Goal: Find specific page/section: Find specific page/section

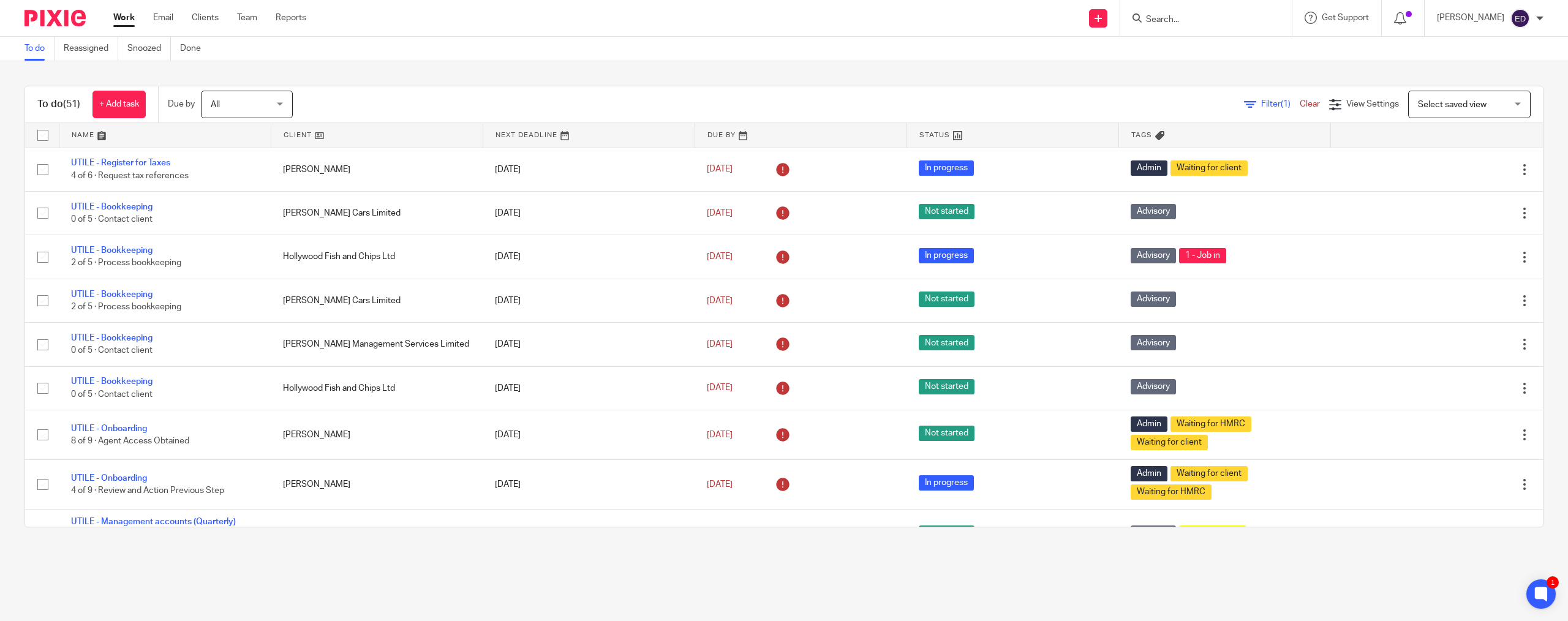
click at [1199, 22] on input "Search" at bounding box center [1200, 20] width 110 height 11
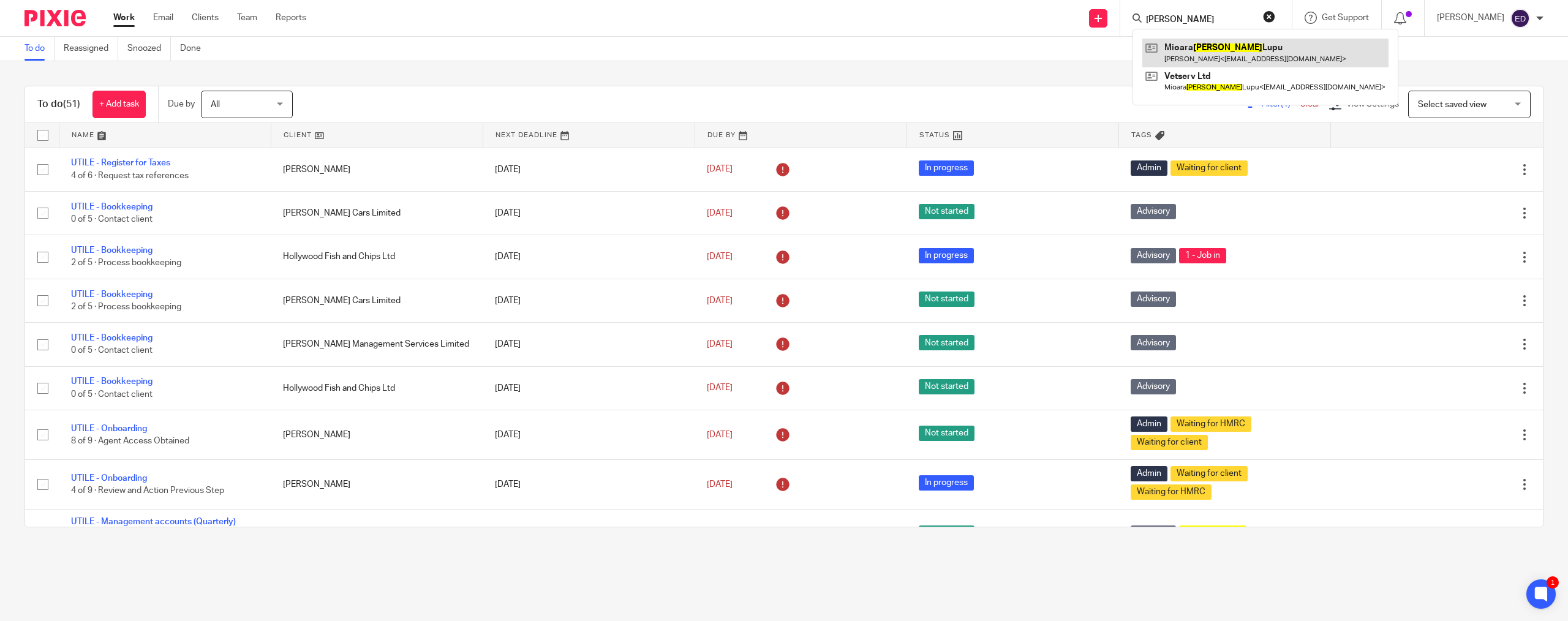
type input "[PERSON_NAME]"
click at [1246, 41] on link at bounding box center [1265, 52] width 246 height 28
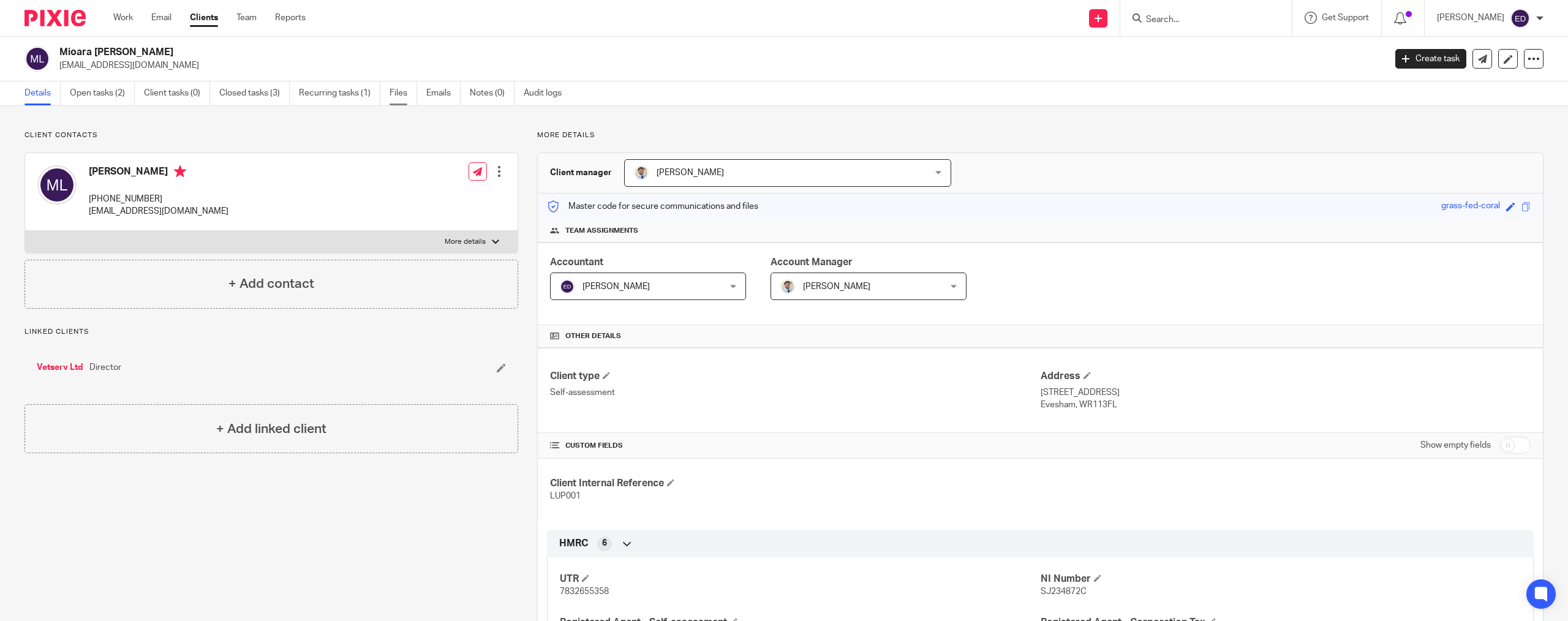
click at [390, 94] on link "Files" at bounding box center [404, 94] width 27 height 24
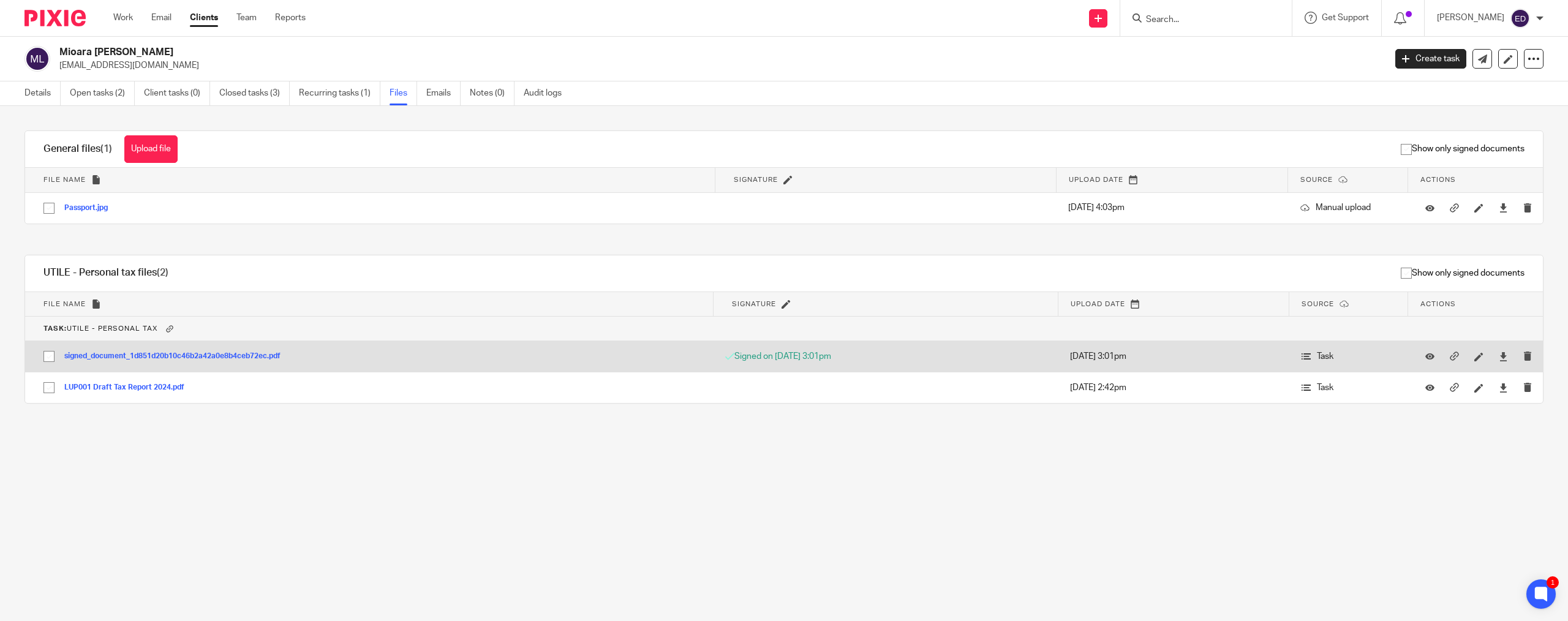
click at [233, 350] on div "signed_document_1d851d20b10c46b2a42a0e8b4ceb72ec.pdf" at bounding box center [177, 356] width 225 height 12
